Goal: Task Accomplishment & Management: Use online tool/utility

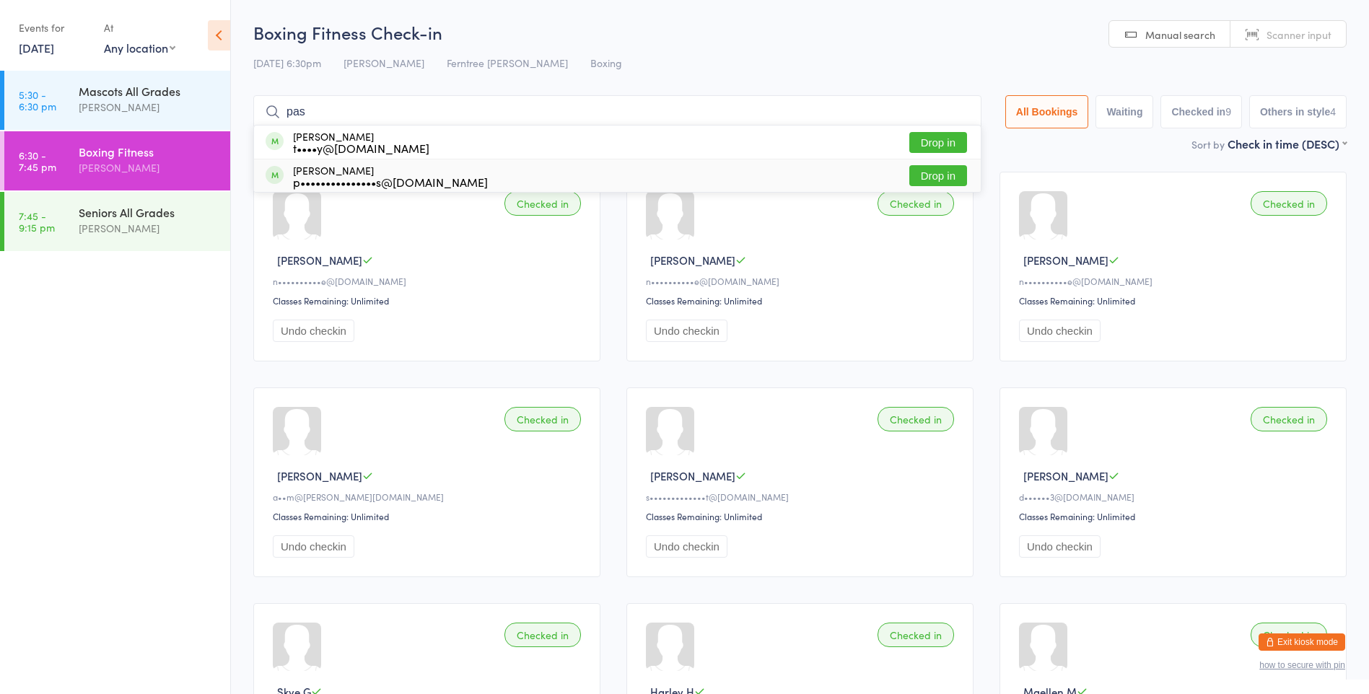
type input "pas"
drag, startPoint x: 0, startPoint y: 0, endPoint x: 321, endPoint y: 180, distance: 368.1
click at [321, 180] on div "p•••••••••••••••s@[DOMAIN_NAME]" at bounding box center [390, 182] width 195 height 12
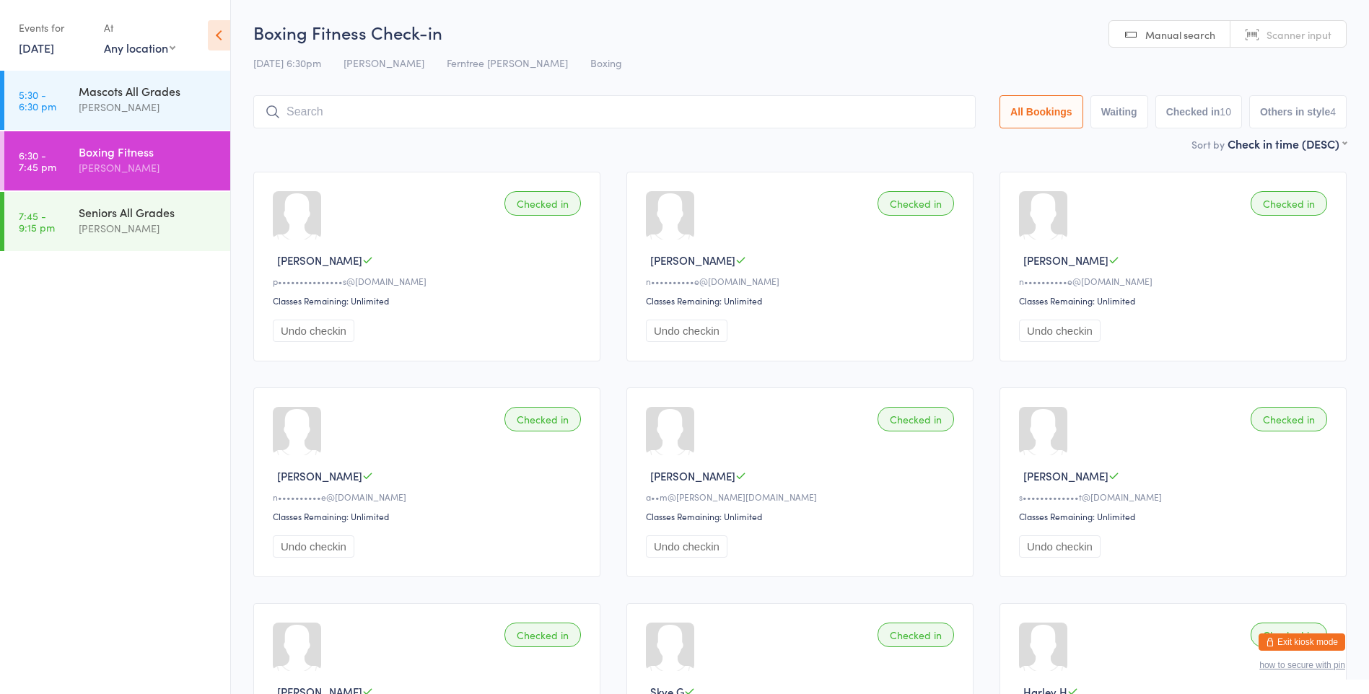
drag, startPoint x: 128, startPoint y: 235, endPoint x: 227, endPoint y: 191, distance: 107.6
click at [129, 235] on div "[PERSON_NAME]" at bounding box center [148, 228] width 139 height 17
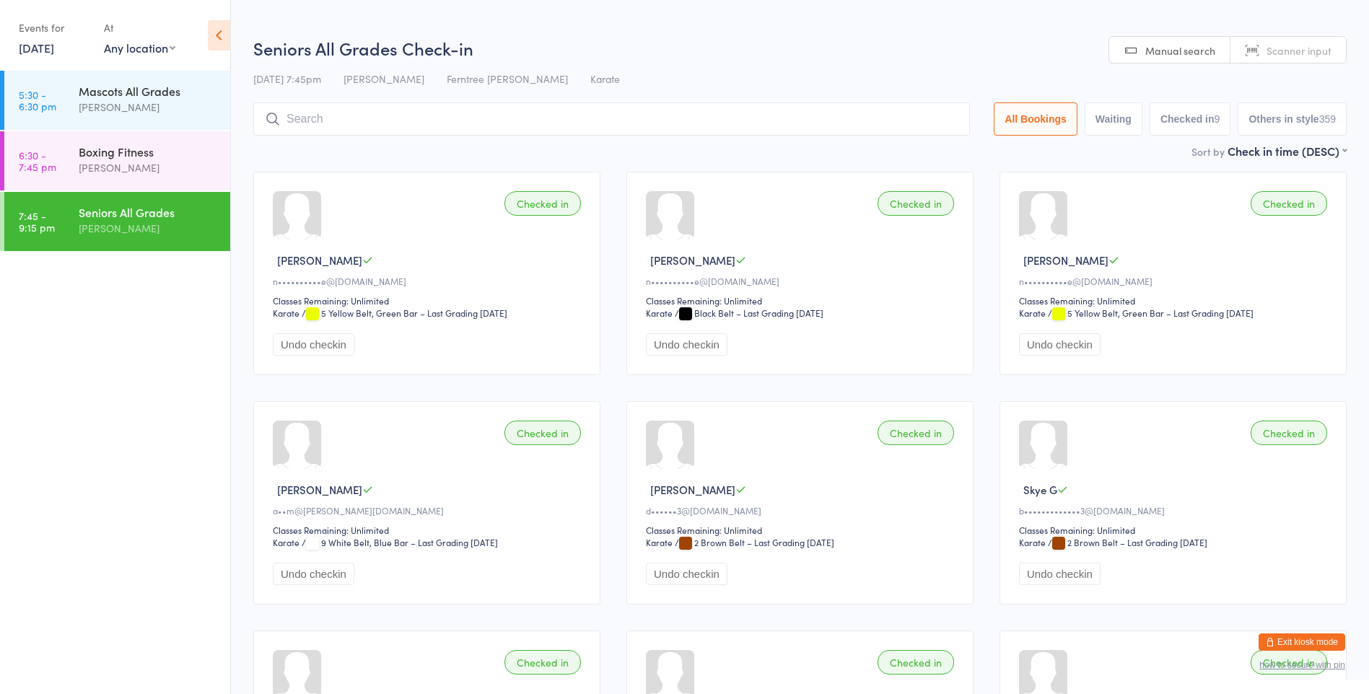
click at [339, 129] on input "search" at bounding box center [611, 119] width 717 height 33
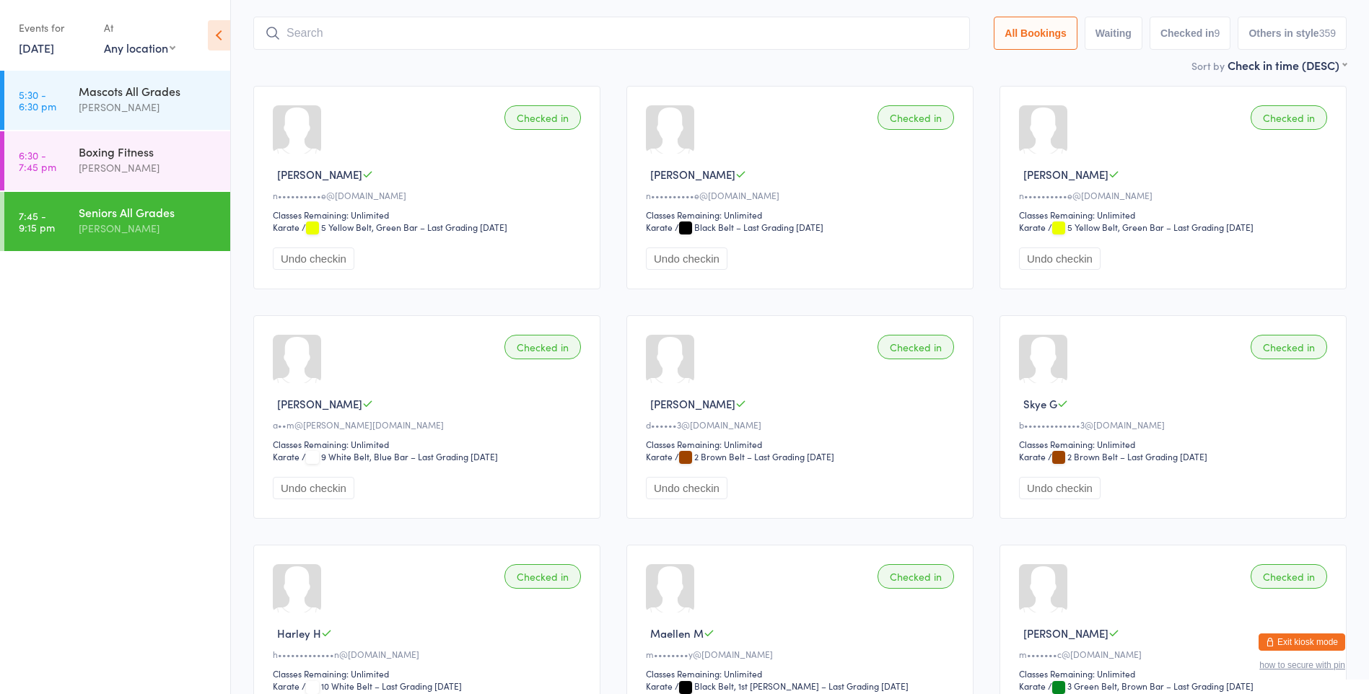
scroll to position [103, 0]
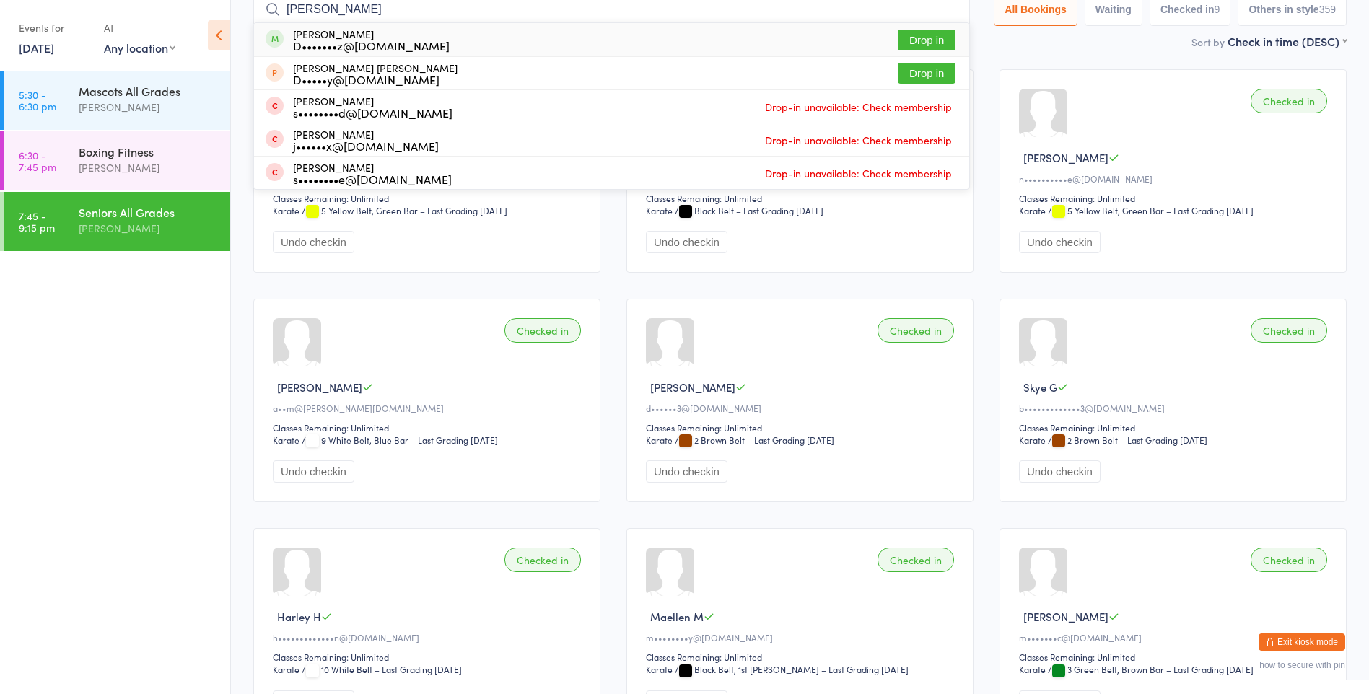
type input "[PERSON_NAME]"
click at [898, 41] on button "Drop in" at bounding box center [927, 40] width 58 height 21
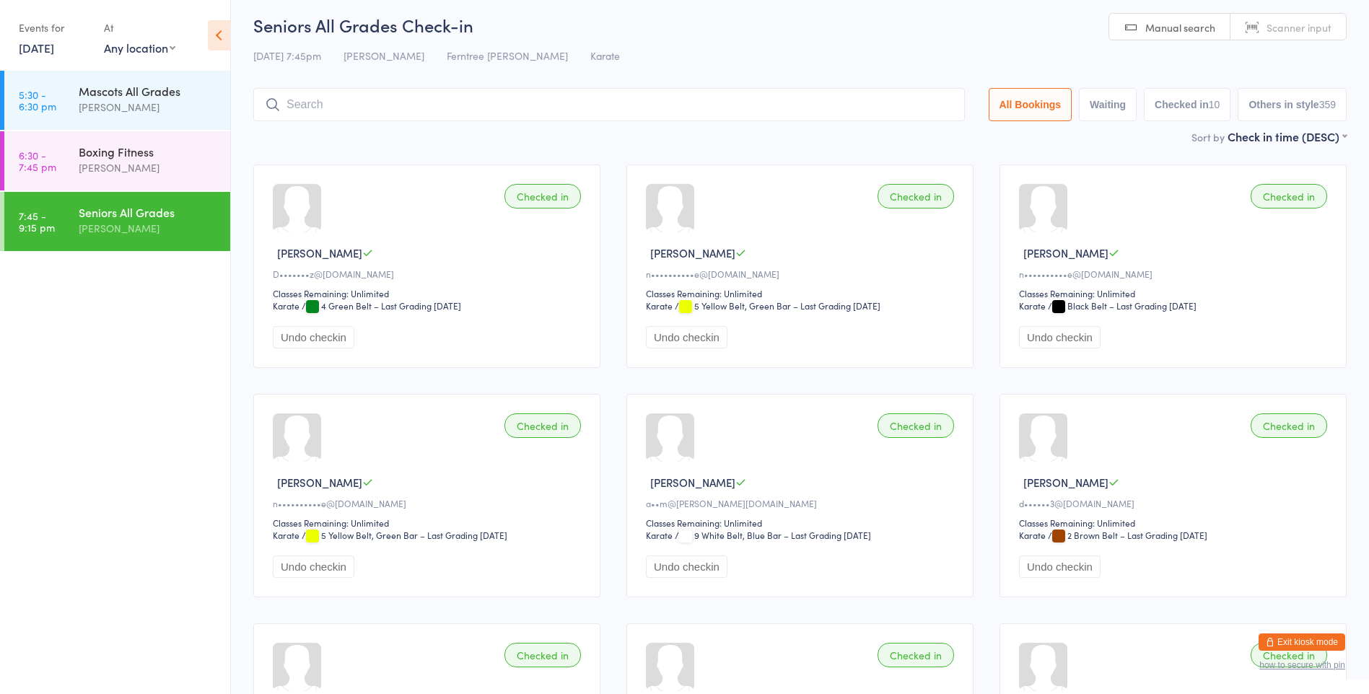
scroll to position [0, 0]
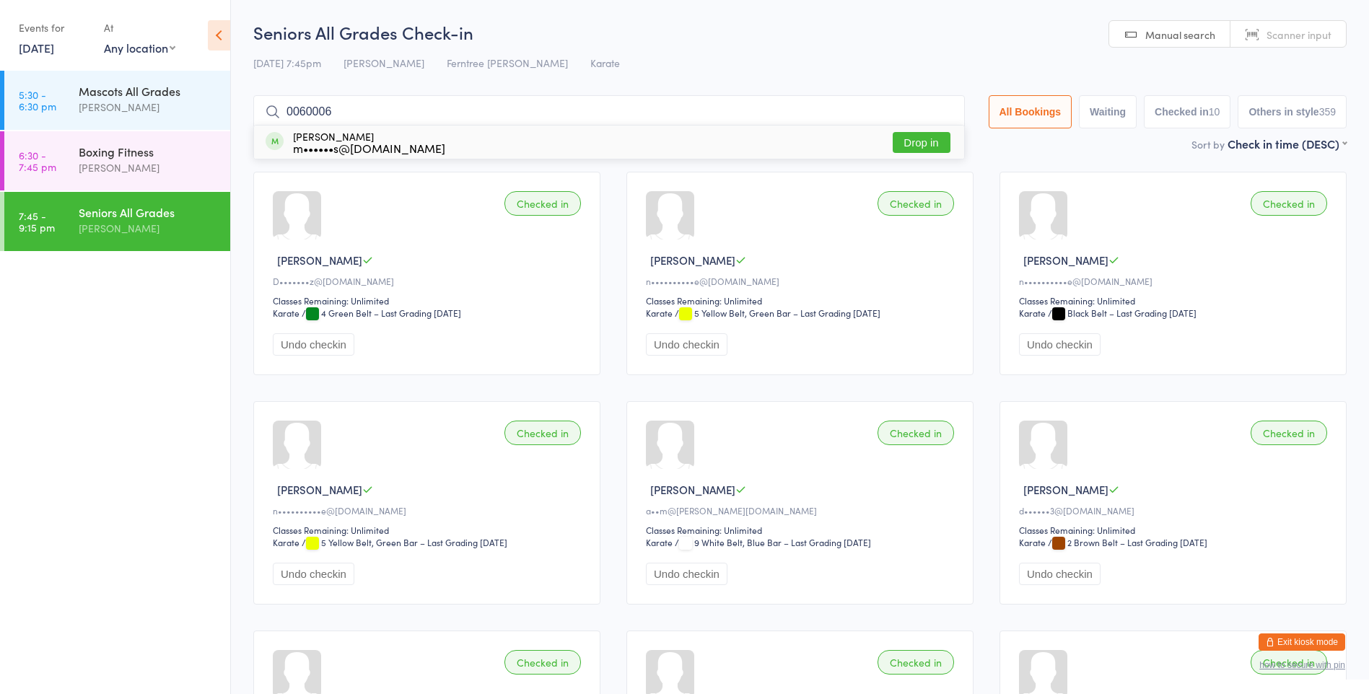
type input "00600060"
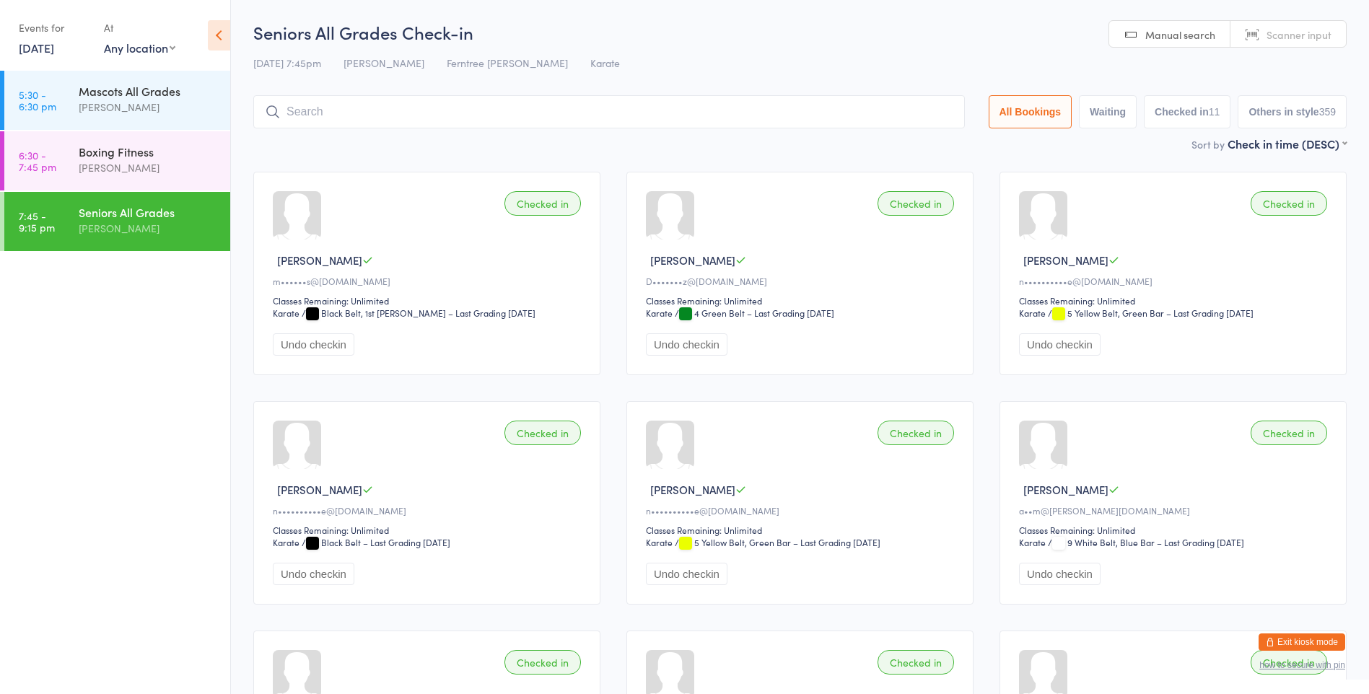
click at [552, 114] on input "search" at bounding box center [609, 111] width 712 height 33
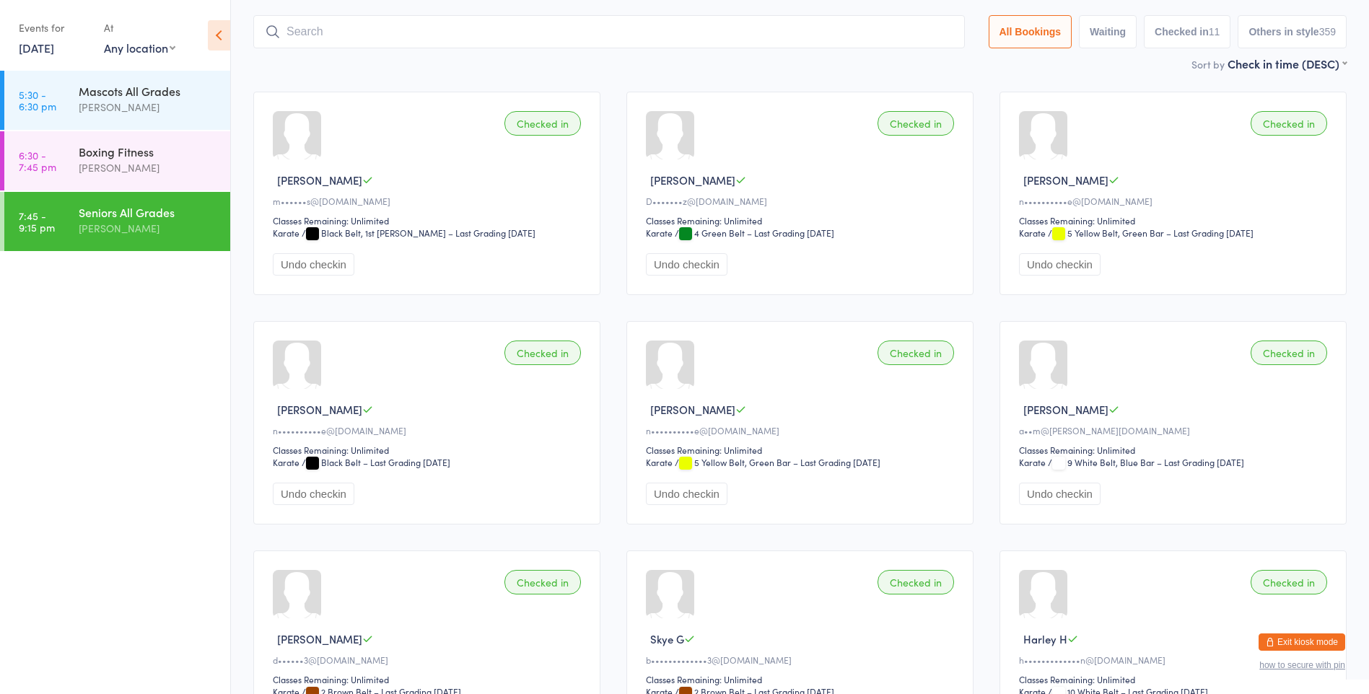
scroll to position [95, 0]
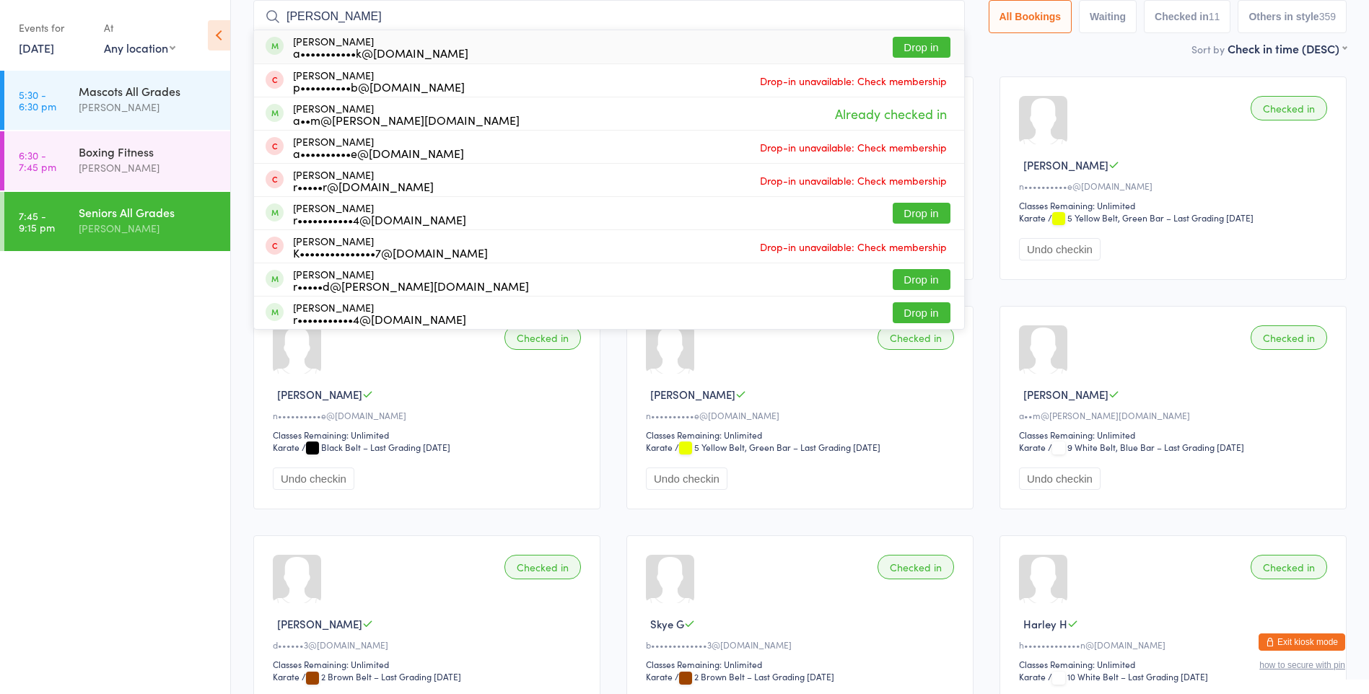
type input "[PERSON_NAME]"
click at [418, 49] on div "a•••••••••••k@[DOMAIN_NAME]" at bounding box center [380, 53] width 175 height 12
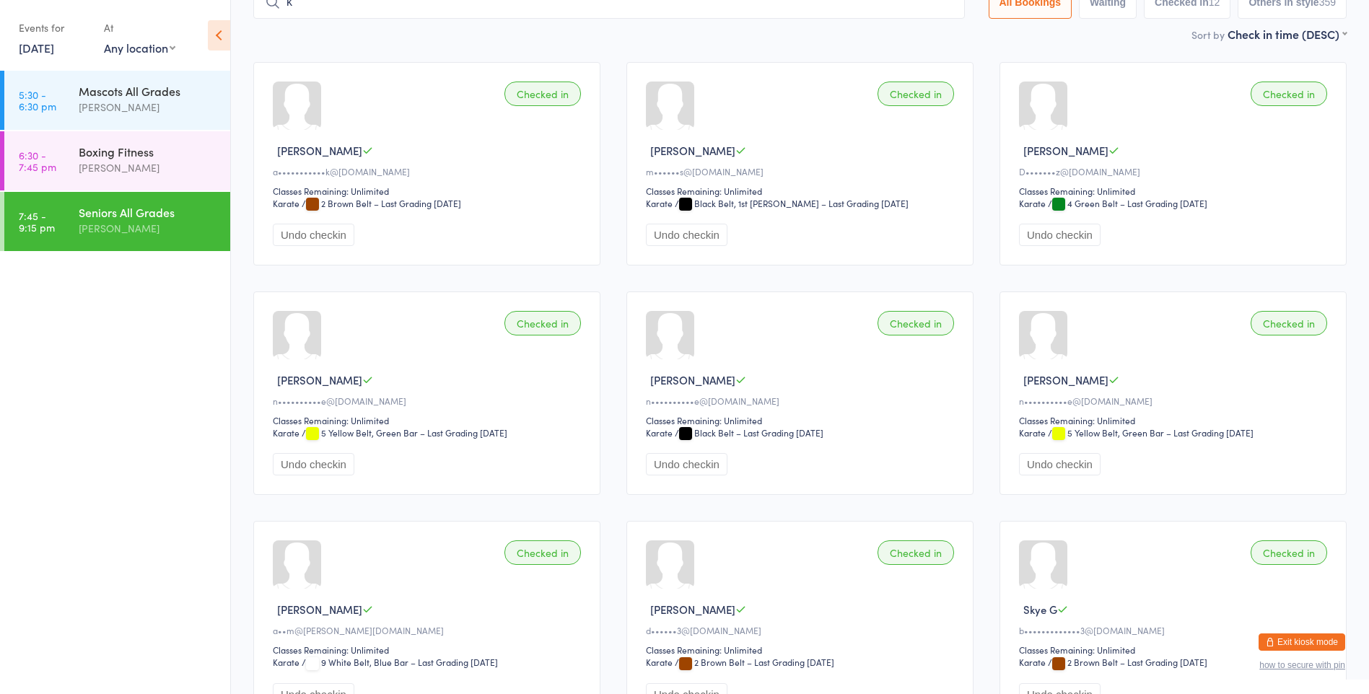
scroll to position [105, 0]
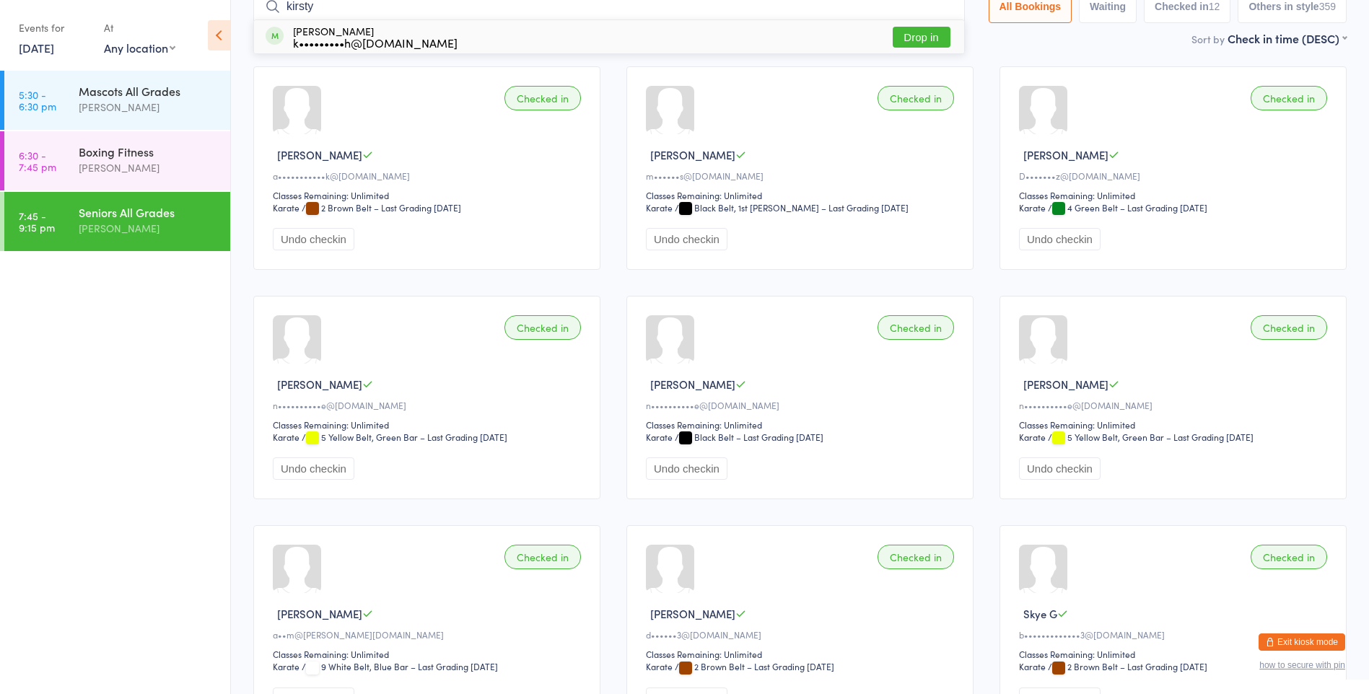
type input "kirsty"
click at [920, 35] on button "Drop in" at bounding box center [922, 37] width 58 height 21
